Goal: Use online tool/utility

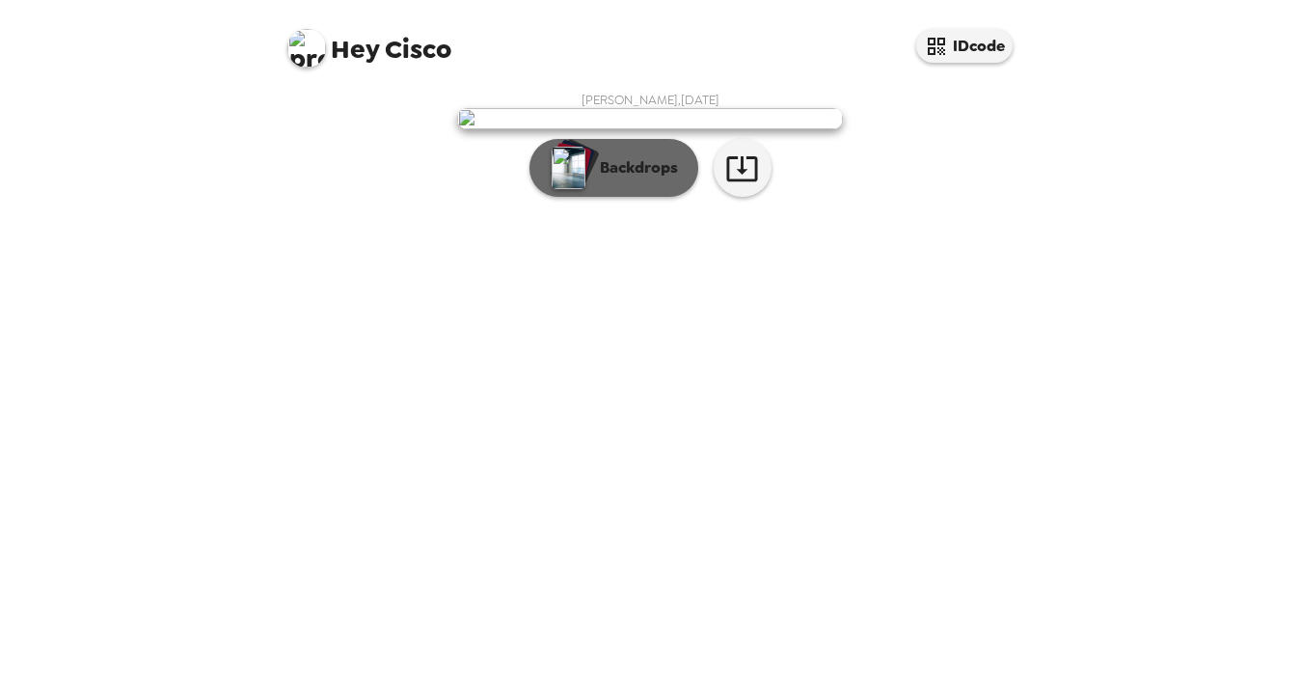
click at [660, 179] on p "Backdrops" at bounding box center [634, 167] width 88 height 23
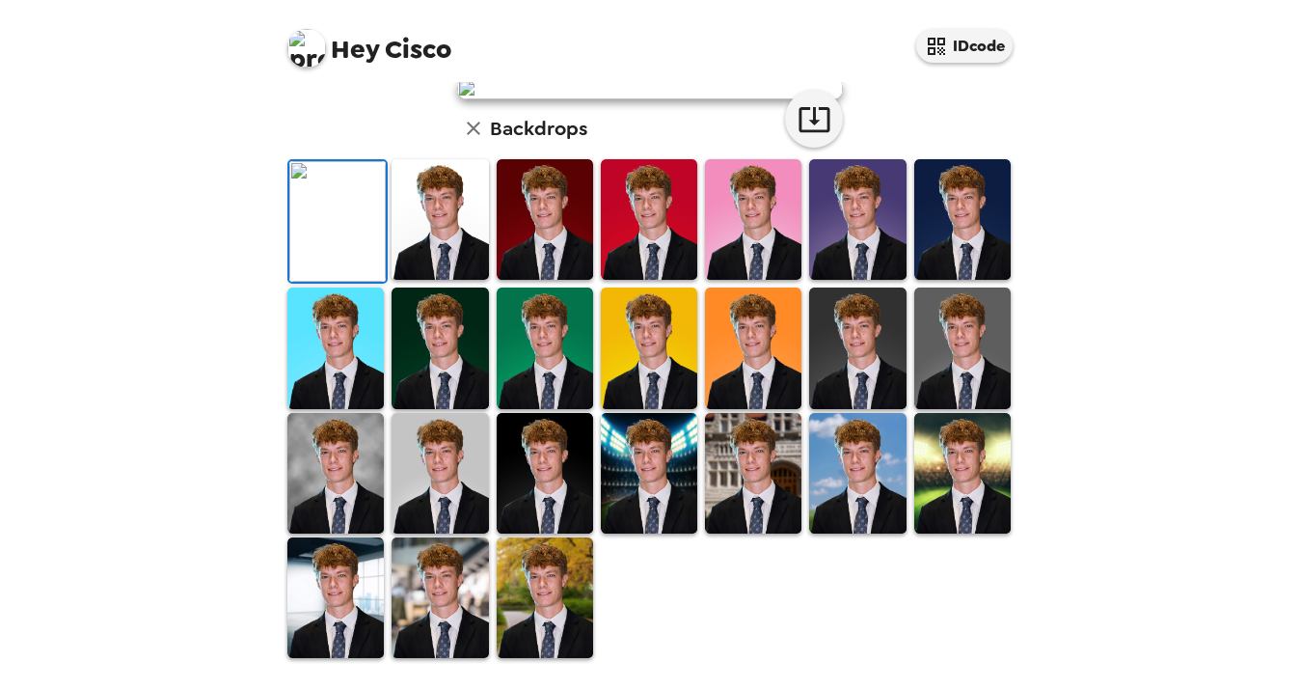
scroll to position [492, 0]
click at [340, 587] on img at bounding box center [335, 597] width 96 height 121
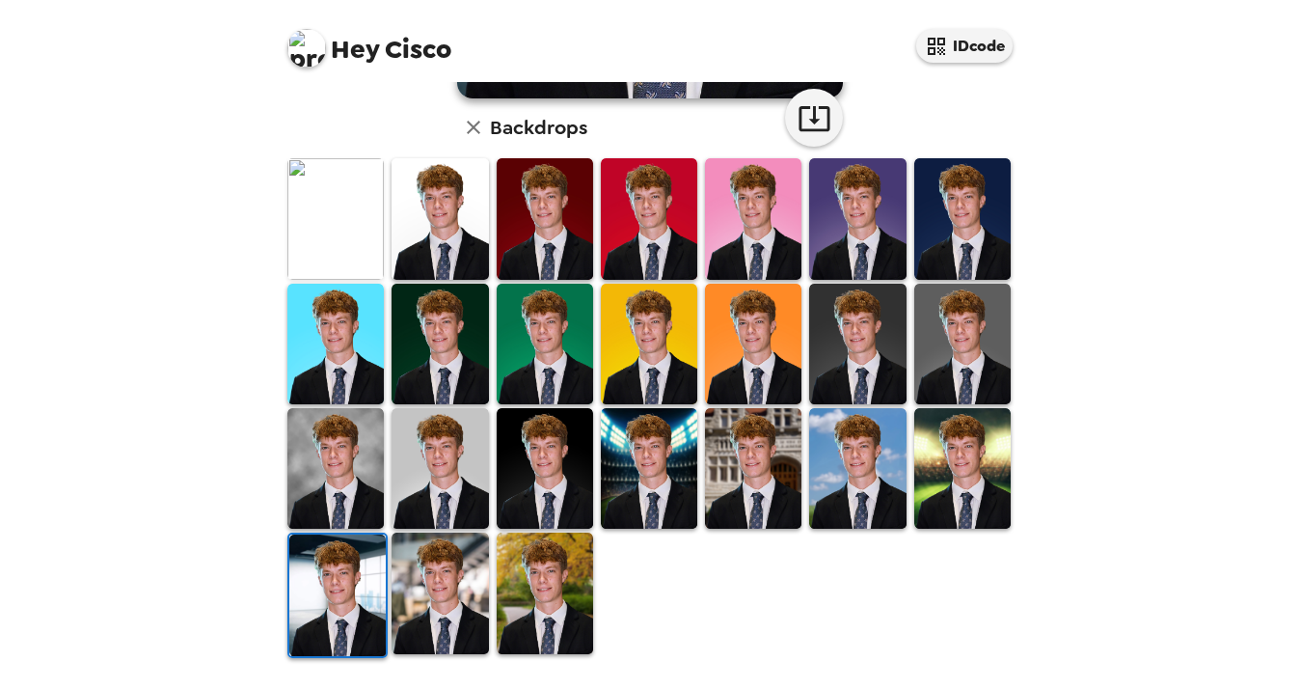
scroll to position [0, 0]
click at [321, 465] on img at bounding box center [335, 468] width 96 height 121
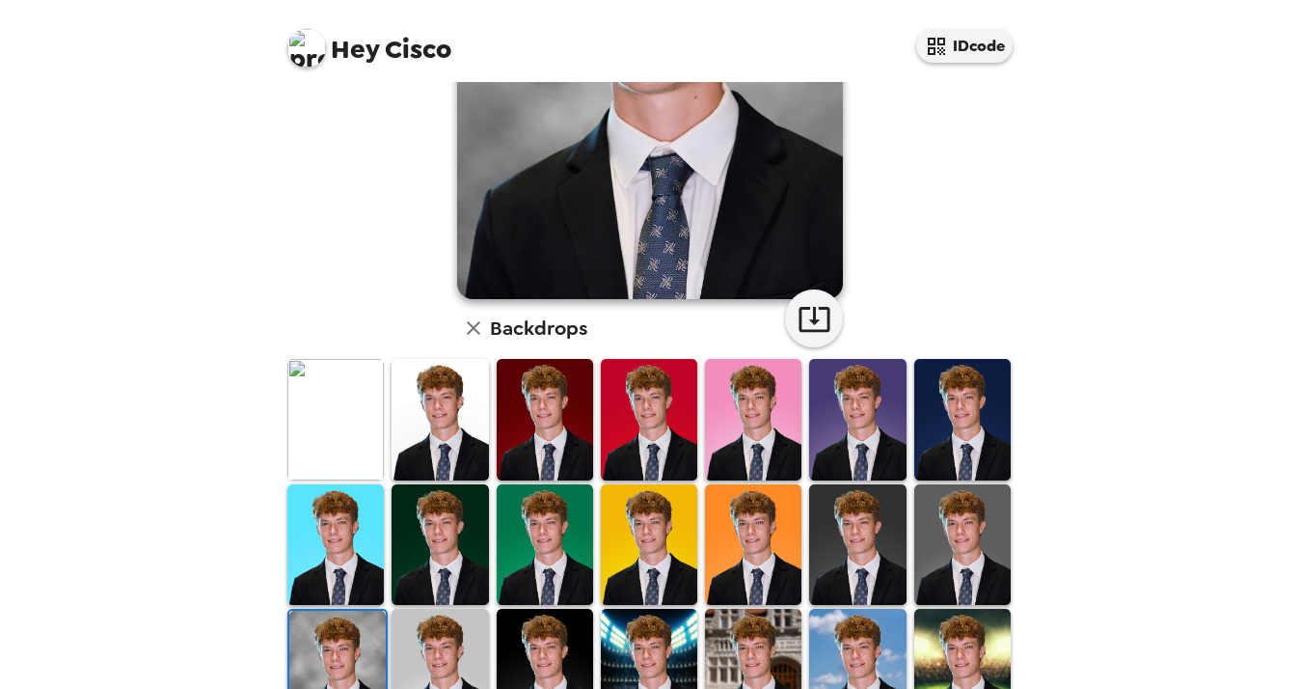
scroll to position [396, 0]
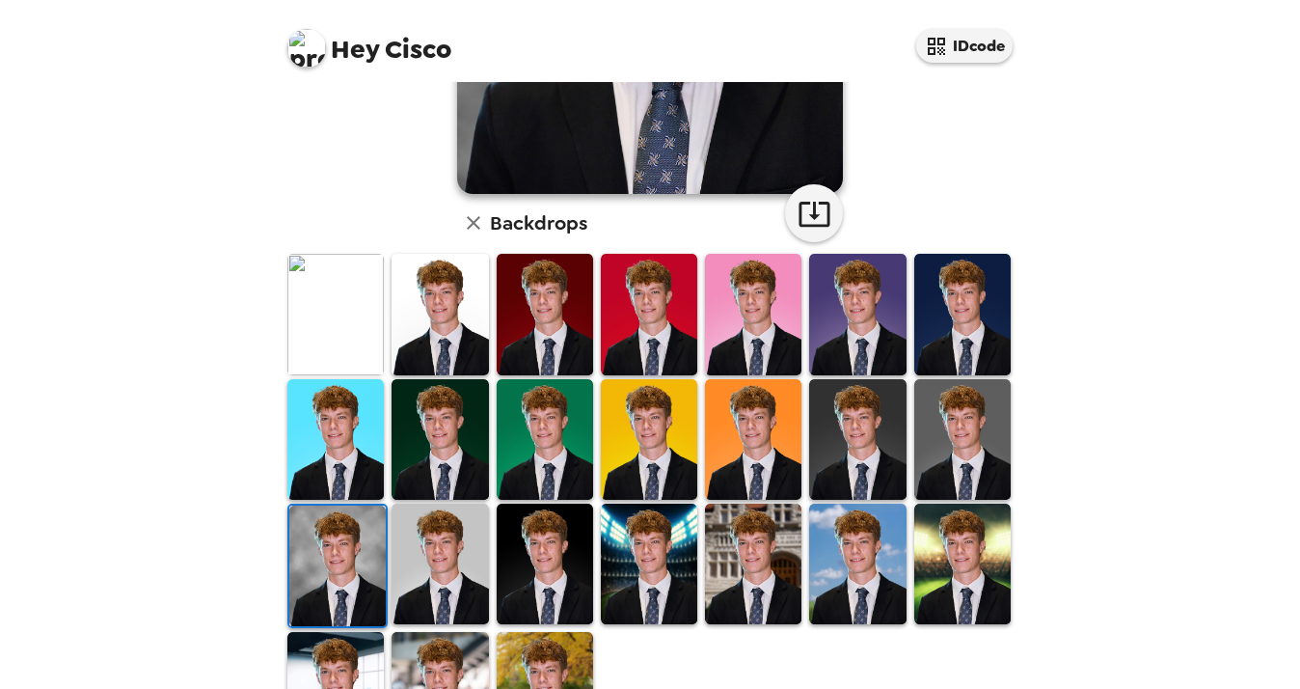
click at [547, 580] on img at bounding box center [545, 564] width 96 height 121
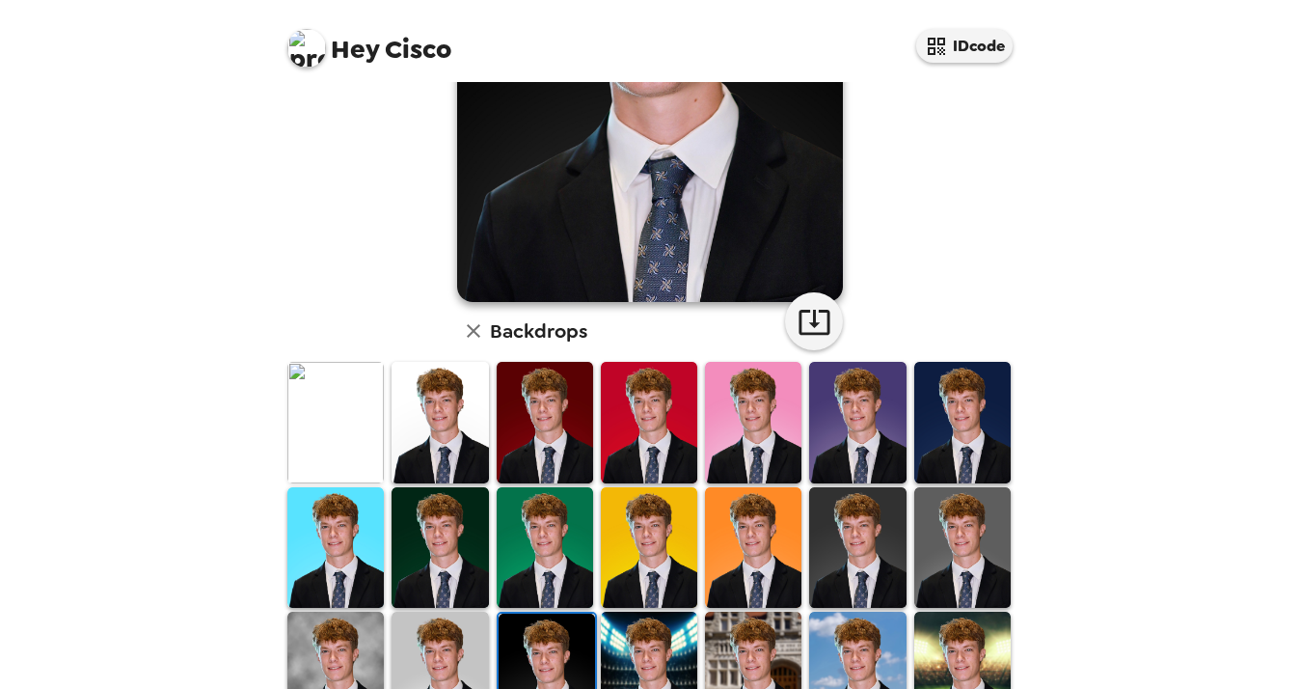
scroll to position [329, 0]
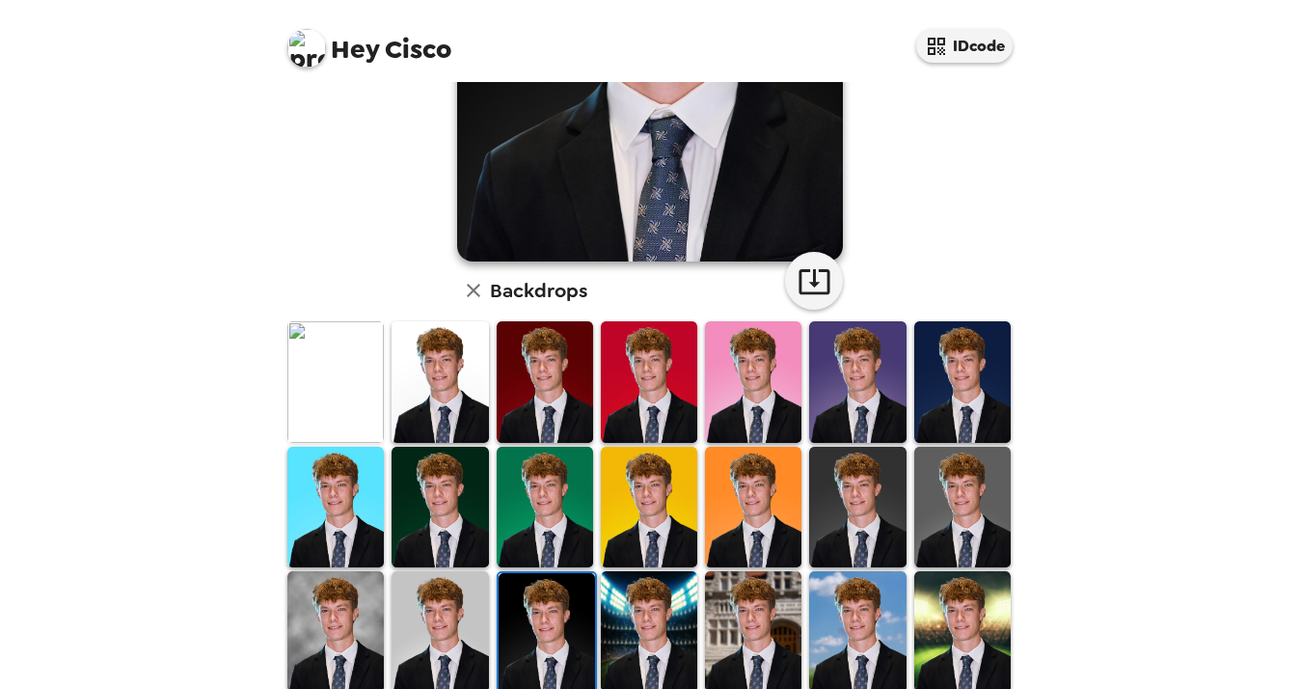
click at [356, 607] on img at bounding box center [335, 631] width 96 height 121
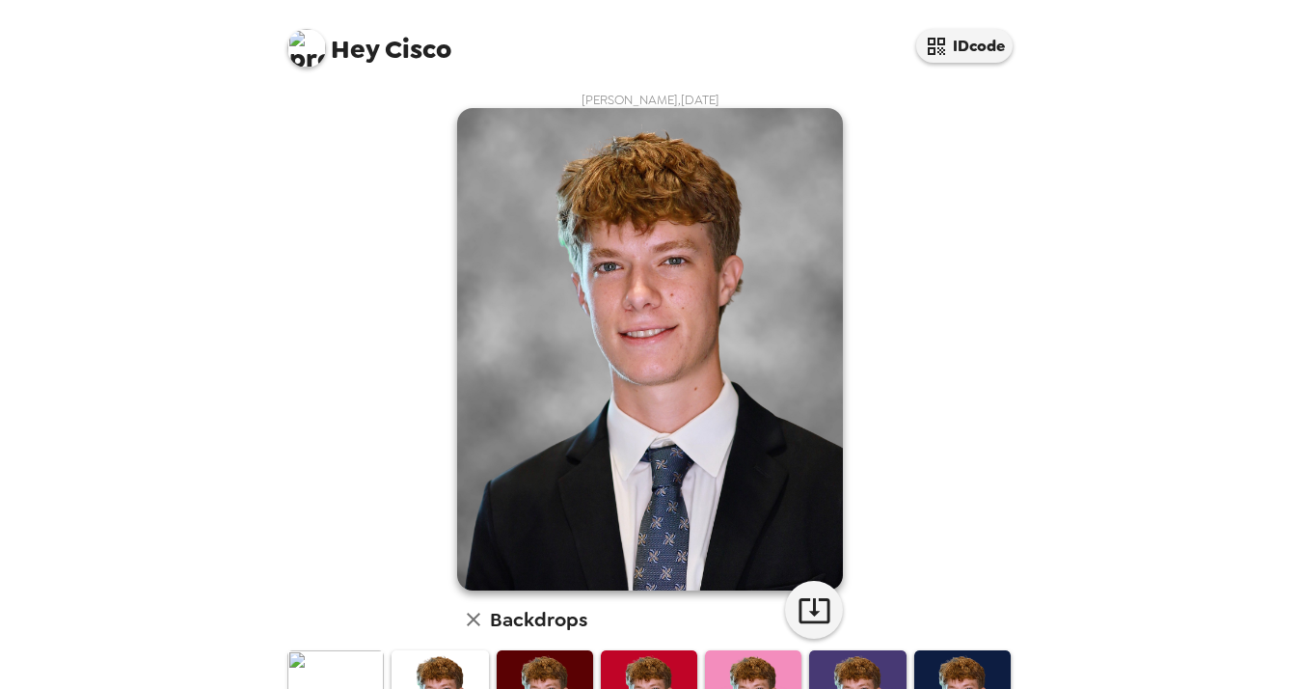
scroll to position [0, 0]
click at [824, 624] on icon "button" at bounding box center [815, 610] width 34 height 34
click at [998, 303] on div "[PERSON_NAME] , [DATE] Backdrops" at bounding box center [650, 622] width 733 height 1060
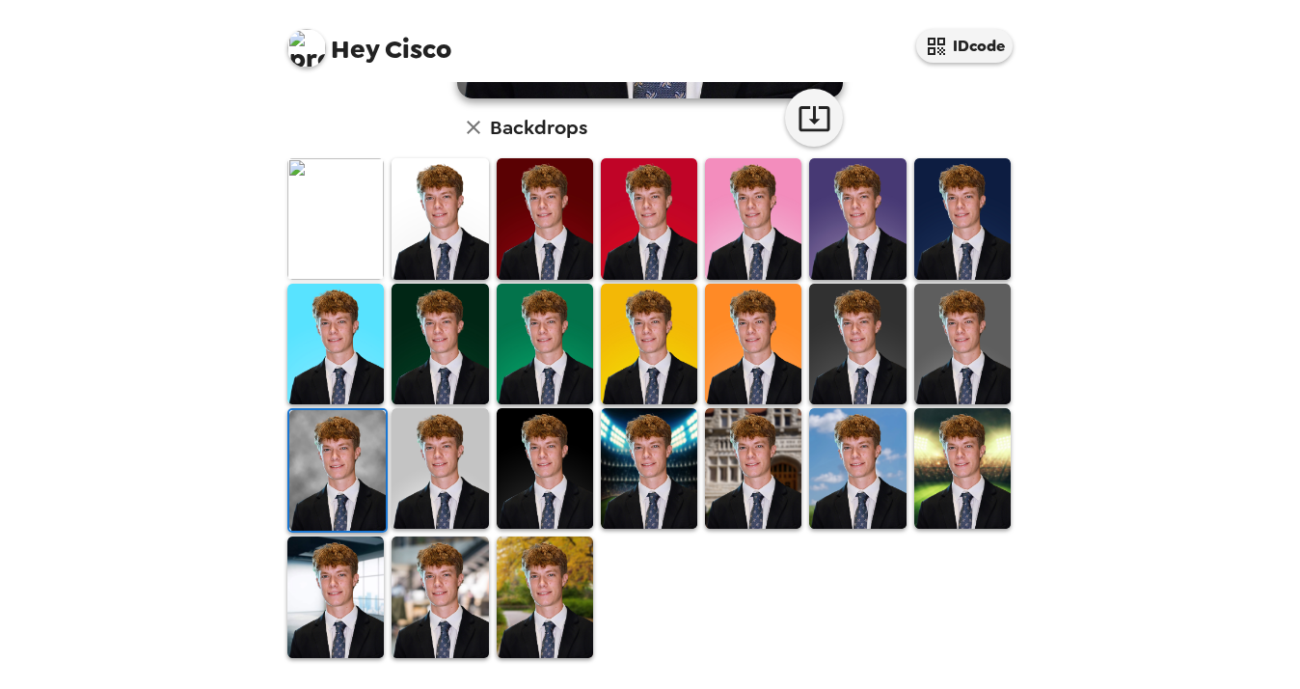
click at [775, 588] on div at bounding box center [654, 407] width 741 height 503
click at [457, 579] on img at bounding box center [440, 596] width 96 height 121
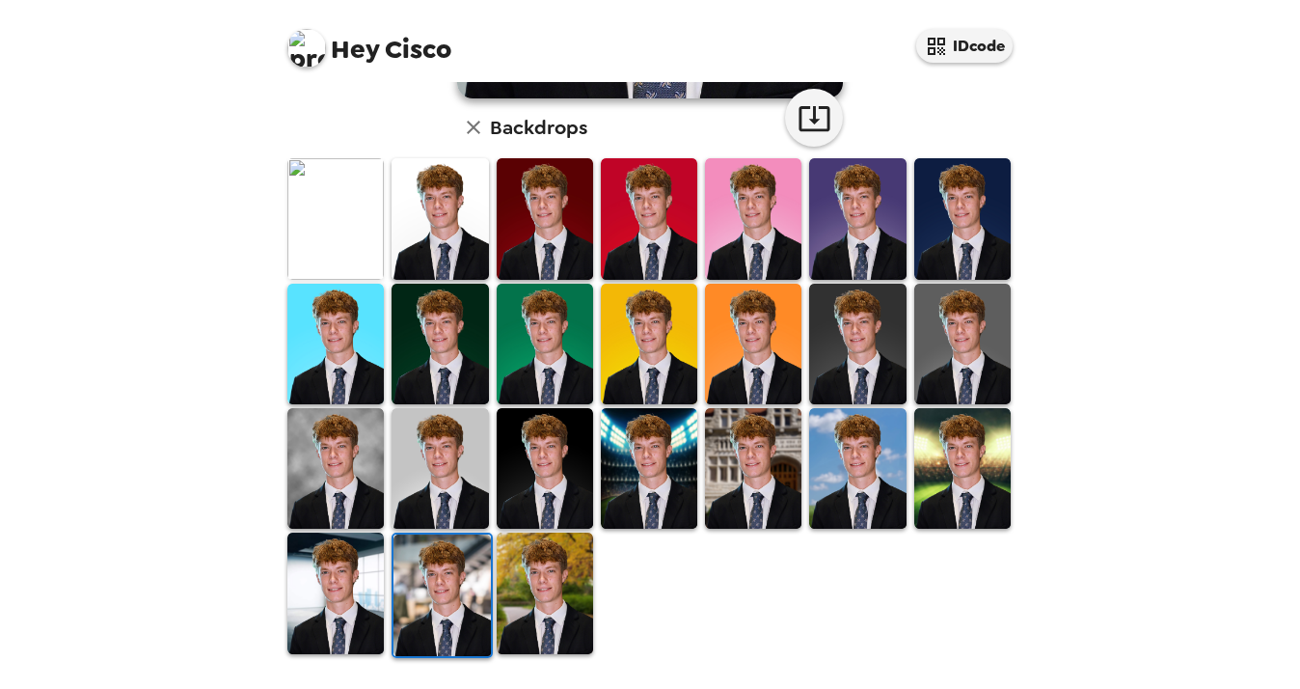
click at [318, 480] on img at bounding box center [335, 468] width 96 height 121
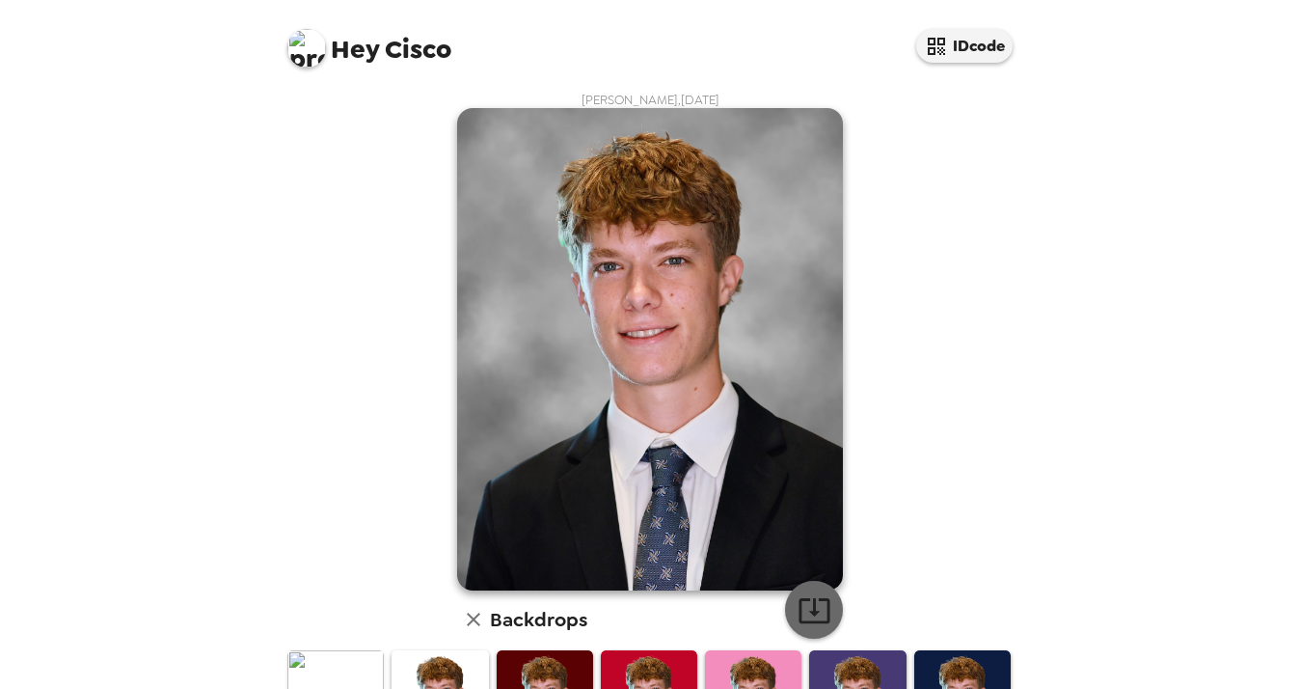
click at [816, 608] on icon "button" at bounding box center [815, 610] width 34 height 34
click at [940, 408] on div "[PERSON_NAME] , [DATE] Backdrops" at bounding box center [650, 622] width 733 height 1060
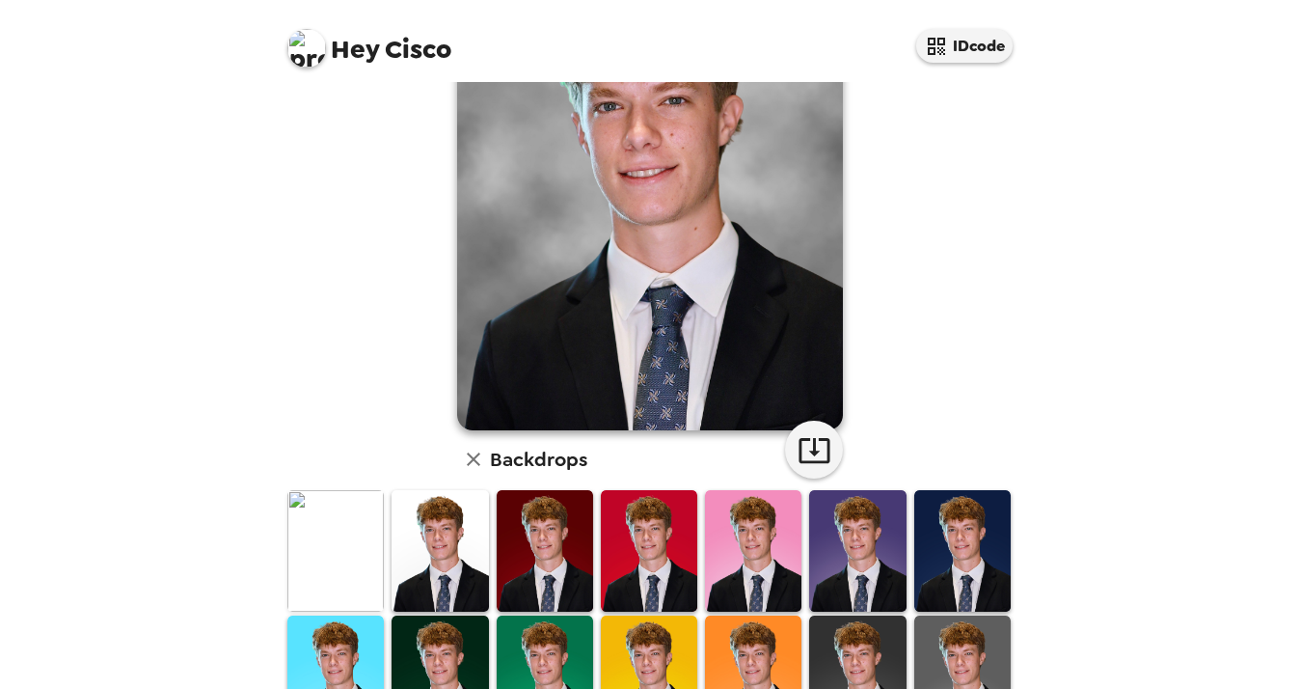
scroll to position [159, 0]
